Goal: Task Accomplishment & Management: Manage account settings

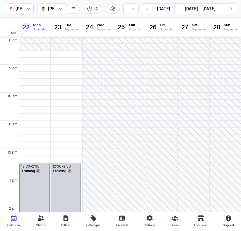
select select "week"
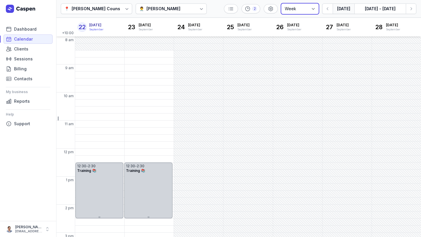
click at [240, 9] on select "Day 3 days Work week Week" at bounding box center [299, 9] width 37 height 11
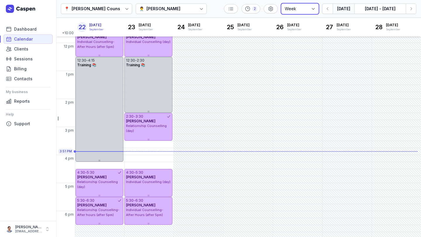
scroll to position [106, 0]
click at [240, 9] on icon "button" at bounding box center [411, 9] width 6 height 6
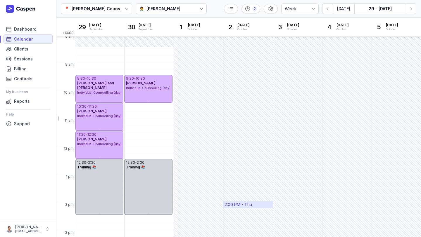
scroll to position [4, 0]
click at [240, 11] on button "Next week" at bounding box center [411, 9] width 11 height 11
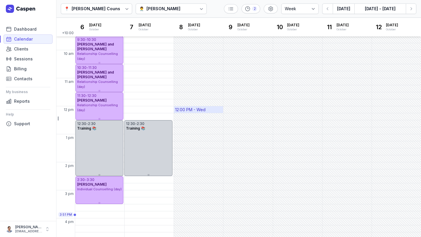
scroll to position [39, 0]
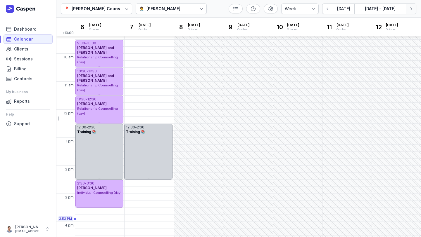
click at [240, 11] on icon "button" at bounding box center [411, 9] width 6 height 6
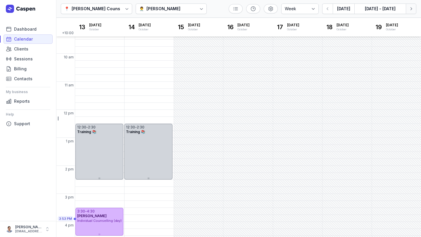
click at [240, 11] on icon "button" at bounding box center [411, 9] width 6 height 6
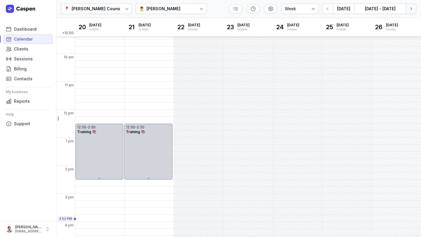
click at [240, 11] on icon "button" at bounding box center [411, 9] width 6 height 6
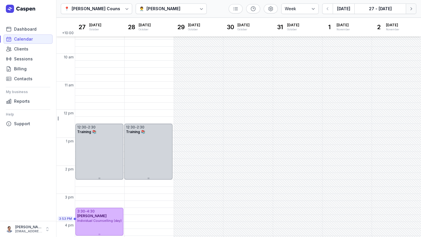
click at [240, 10] on icon "button" at bounding box center [411, 9] width 6 height 6
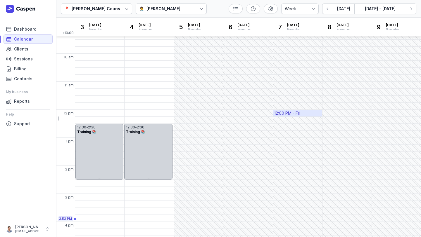
scroll to position [136, 0]
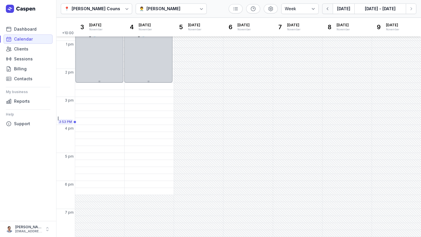
click at [240, 7] on icon "button" at bounding box center [328, 9] width 6 height 6
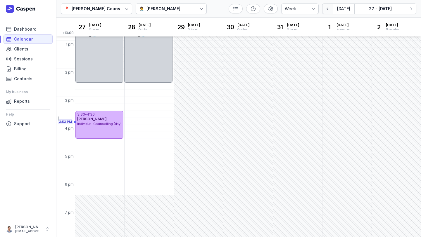
click at [240, 7] on icon "button" at bounding box center [328, 9] width 6 height 6
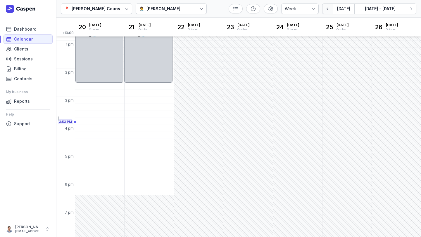
click at [240, 8] on icon "button" at bounding box center [328, 9] width 6 height 6
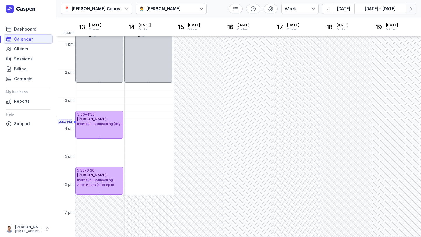
click at [240, 7] on button "Next week" at bounding box center [411, 9] width 11 height 11
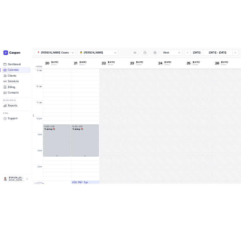
scroll to position [29, 0]
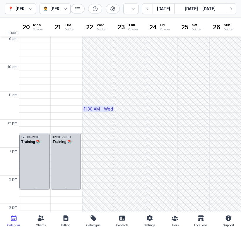
click at [97, 106] on div "11:30 AM - Wed" at bounding box center [98, 109] width 29 height 6
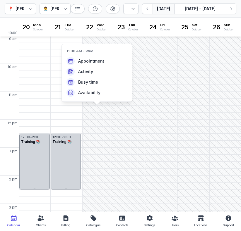
click at [163, 12] on button "[DATE]" at bounding box center [163, 9] width 22 height 11
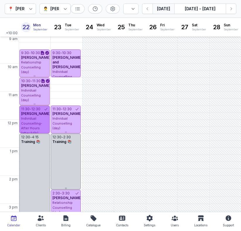
click at [46, 116] on div "[PERSON_NAME]" at bounding box center [34, 113] width 27 height 5
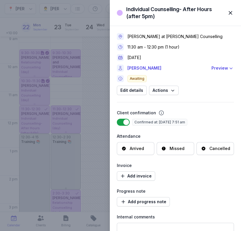
click at [135, 146] on div "Arrived" at bounding box center [136, 149] width 14 height 6
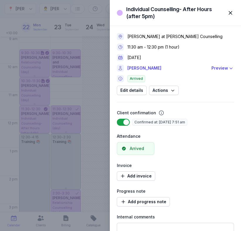
click at [232, 12] on span "button" at bounding box center [230, 12] width 13 height 13
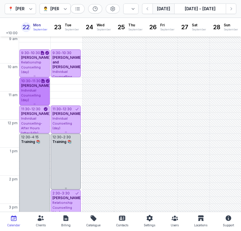
click at [32, 94] on span "Individual Counselling (day)" at bounding box center [31, 95] width 20 height 14
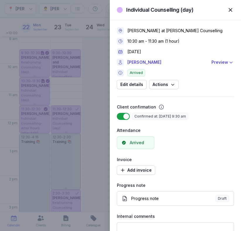
click at [230, 11] on span "button" at bounding box center [230, 10] width 13 height 13
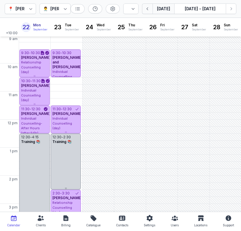
click at [149, 12] on button "button" at bounding box center [147, 9] width 11 height 11
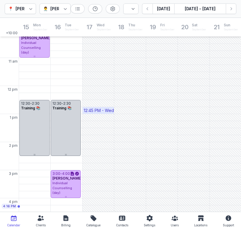
scroll to position [63, 0]
click at [233, 11] on icon "button" at bounding box center [231, 9] width 6 height 6
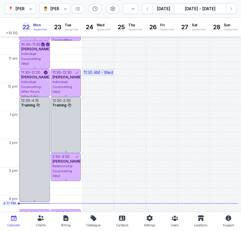
scroll to position [63, 0]
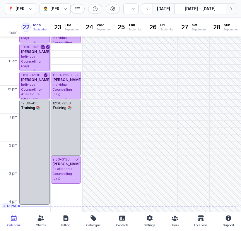
click at [230, 9] on icon "button" at bounding box center [231, 9] width 6 height 6
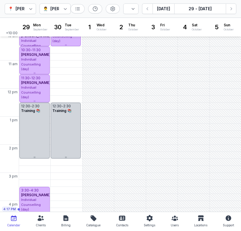
scroll to position [58, 0]
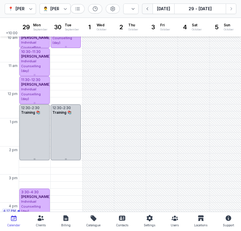
click at [150, 6] on icon "button" at bounding box center [147, 9] width 6 height 6
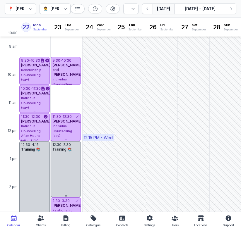
scroll to position [23, 0]
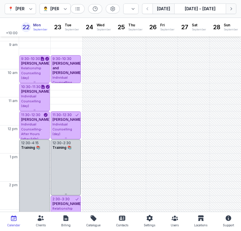
click at [227, 5] on button "Next week" at bounding box center [230, 9] width 11 height 11
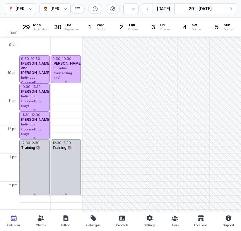
click at [166, 9] on button "[DATE]" at bounding box center [163, 9] width 22 height 11
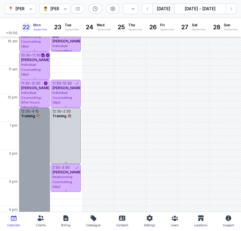
scroll to position [52, 0]
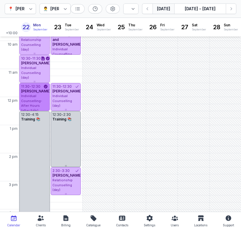
click at [40, 94] on div "[PERSON_NAME]" at bounding box center [34, 91] width 27 height 5
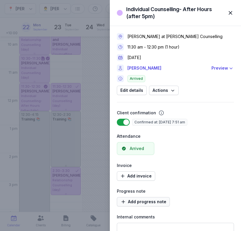
click at [150, 202] on span "Add progress note" at bounding box center [143, 201] width 46 height 7
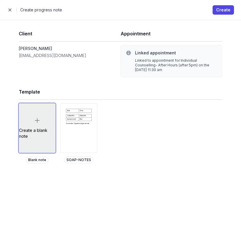
click at [44, 124] on div "Create a blank note" at bounding box center [37, 127] width 36 height 49
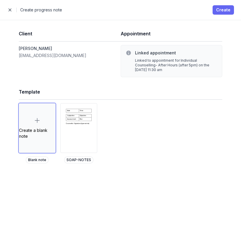
click at [220, 9] on span "Create" at bounding box center [223, 9] width 14 height 7
select select
select select "***"
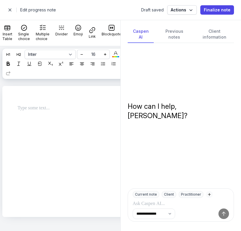
select select
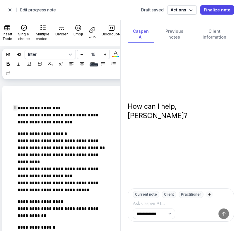
select select
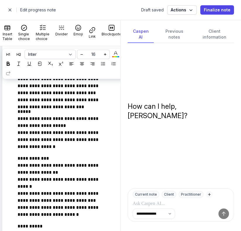
scroll to position [290, 0]
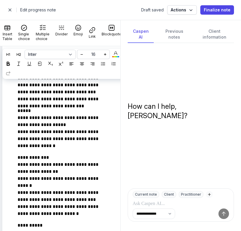
click at [62, 124] on p "**********" at bounding box center [65, 128] width 94 height 42
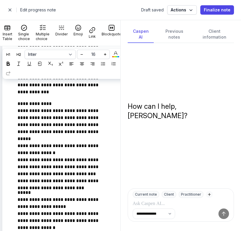
scroll to position [0, 0]
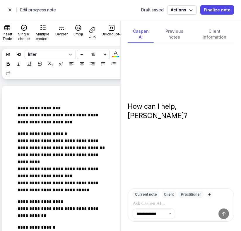
click at [11, 11] on span "button" at bounding box center [10, 10] width 12 height 12
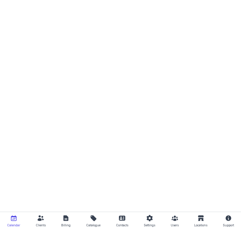
select select "week"
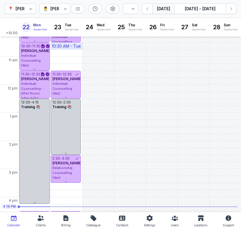
scroll to position [162, 0]
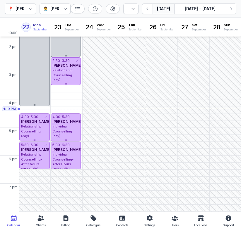
click at [66, 10] on icon at bounding box center [65, 9] width 6 height 6
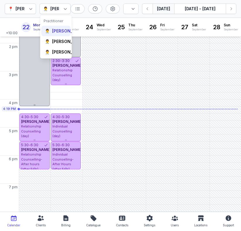
click at [55, 34] on div "[PERSON_NAME]" at bounding box center [69, 31] width 34 height 6
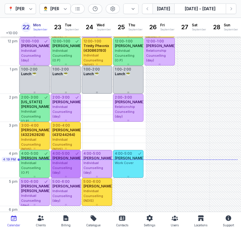
scroll to position [111, 0]
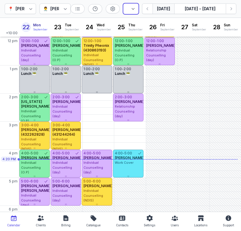
click at [134, 12] on select "Day 3 days Work week Week" at bounding box center [130, 9] width 15 height 11
click at [66, 8] on icon at bounding box center [65, 9] width 6 height 6
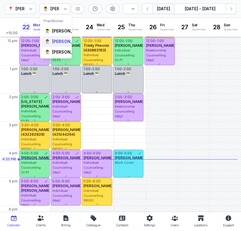
click at [58, 44] on div "[PERSON_NAME]" at bounding box center [69, 42] width 34 height 6
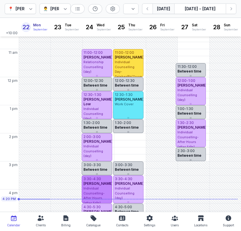
scroll to position [71, 0]
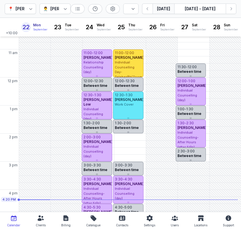
click at [161, 10] on button "[DATE]" at bounding box center [163, 9] width 22 height 11
click at [67, 8] on icon at bounding box center [65, 9] width 6 height 6
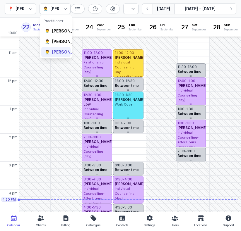
click at [56, 55] on div "[PERSON_NAME]" at bounding box center [69, 52] width 34 height 6
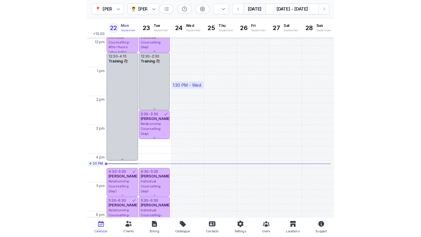
scroll to position [110, 0]
